Goal: Information Seeking & Learning: Learn about a topic

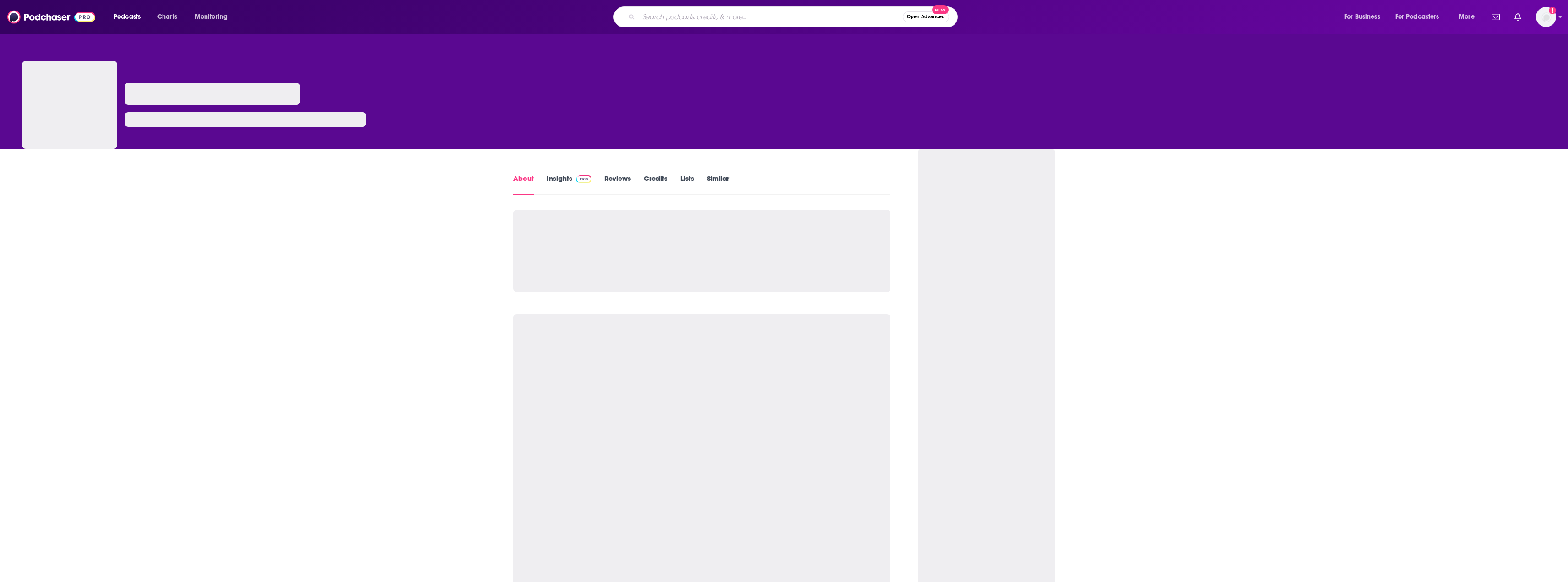
click at [641, 15] on input "Search podcasts, credits, & more..." at bounding box center [771, 17] width 264 height 15
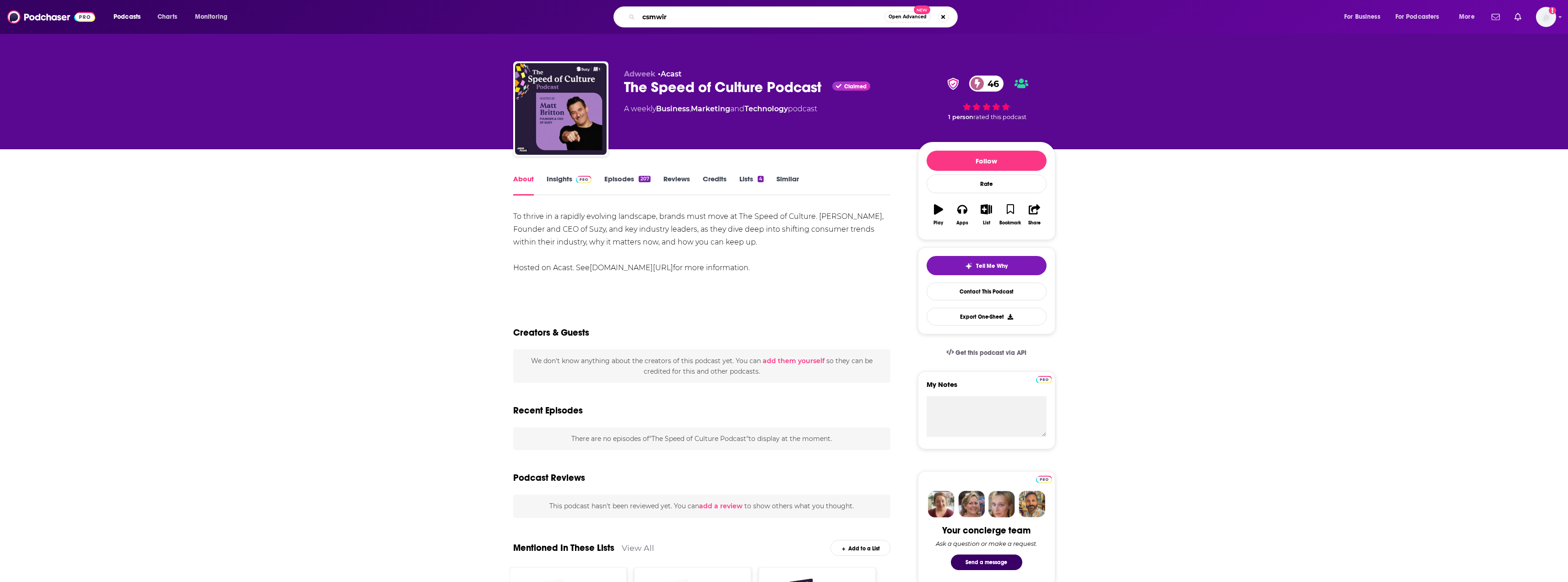
type input "csmwire"
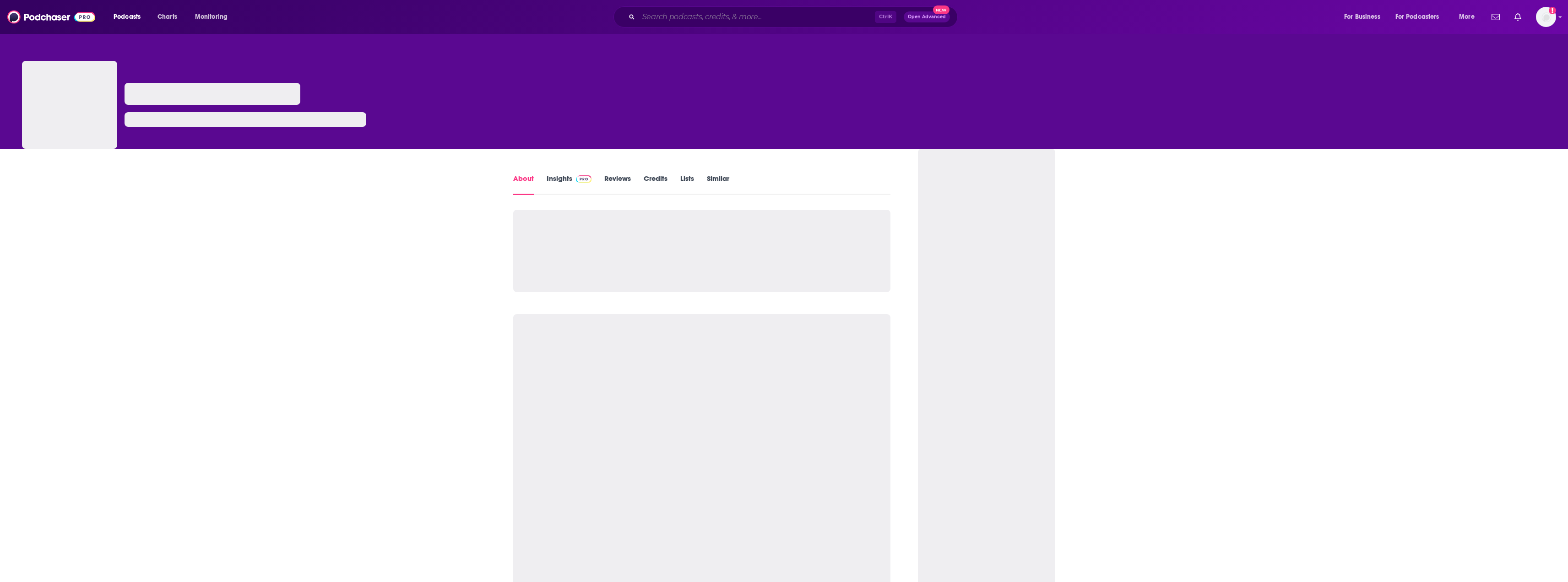
click at [746, 15] on input "Search podcasts, credits, & more..." at bounding box center [757, 17] width 236 height 15
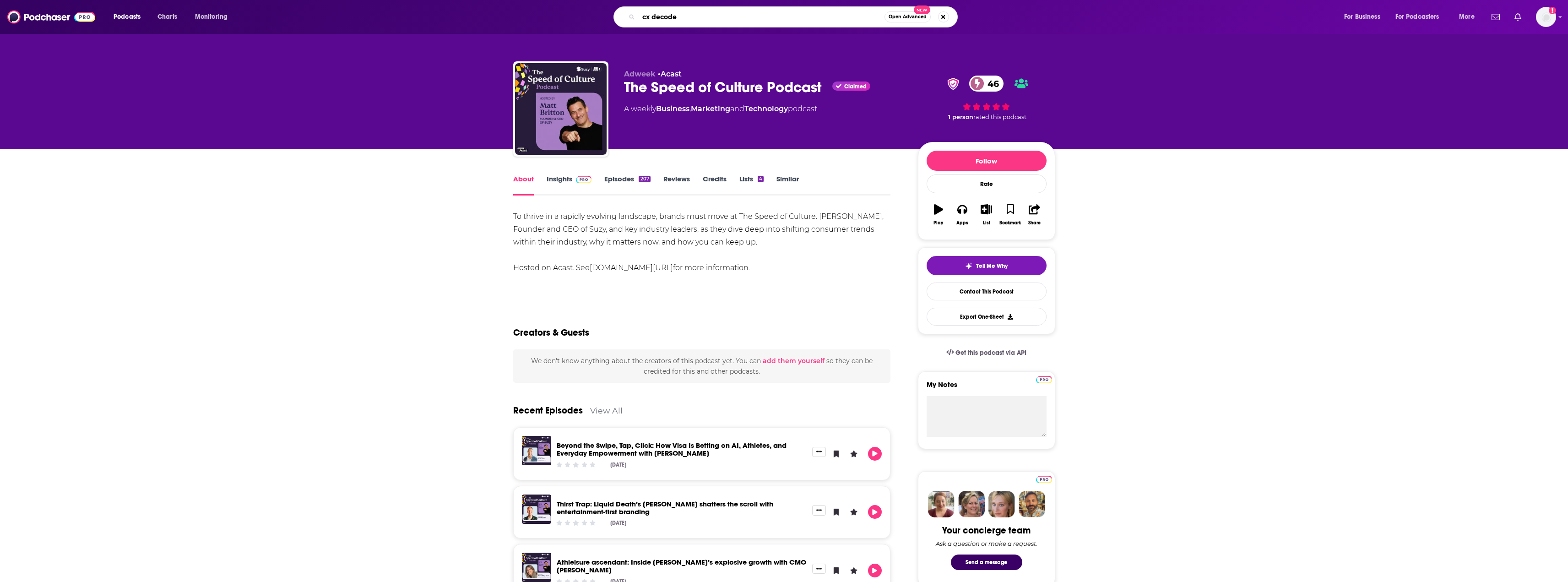
type input "cx decoded"
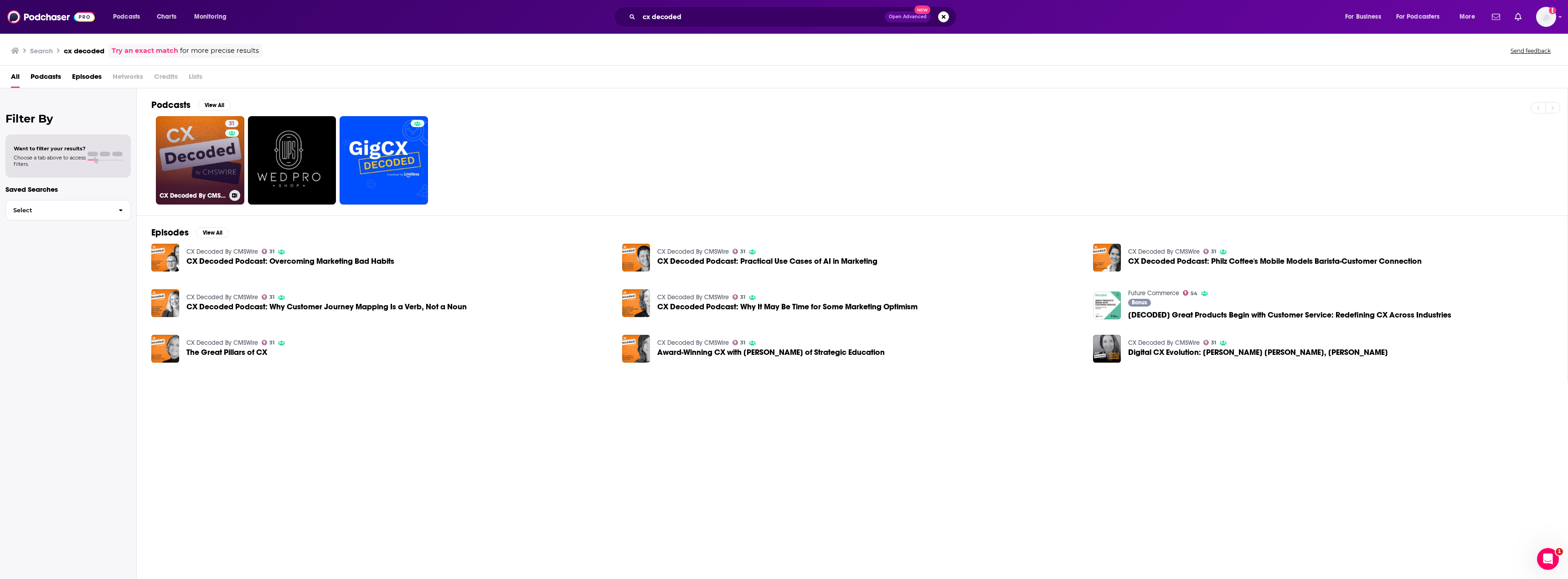
click at [197, 150] on link "31 CX Decoded By CMSWire" at bounding box center [200, 160] width 88 height 88
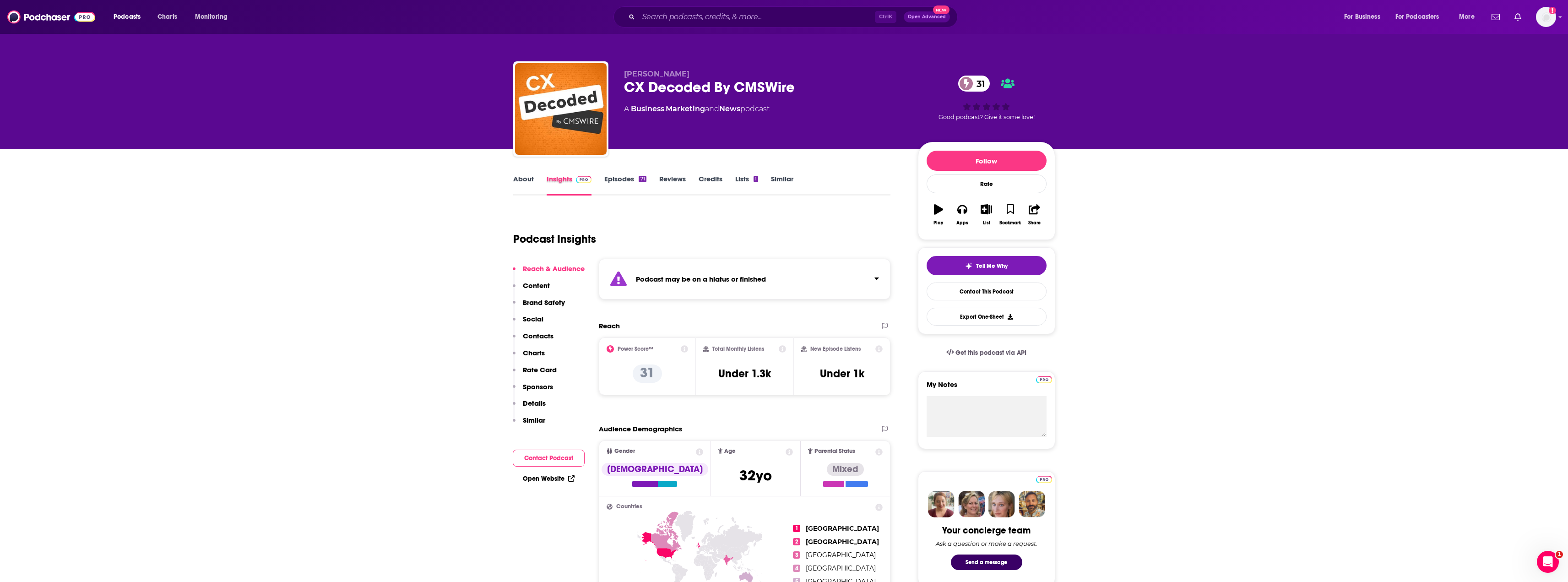
click at [605, 182] on div "About Insights Episodes 71 Reviews Credits Lists 1 Similar" at bounding box center [702, 184] width 378 height 23
click at [613, 182] on link "Episodes 71" at bounding box center [625, 185] width 42 height 21
